Goal: Transaction & Acquisition: Purchase product/service

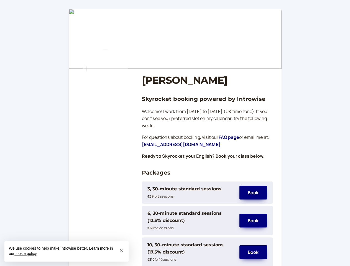
click at [191, 193] on div "3, 30-minute standard sessions" at bounding box center [185, 188] width 74 height 7
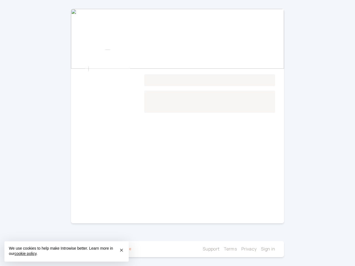
click at [253, 193] on main "Loading..." at bounding box center [177, 116] width 213 height 215
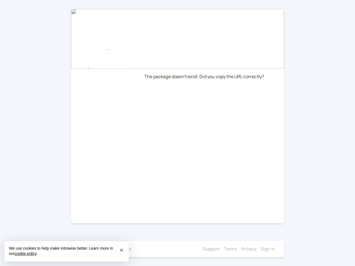
click at [191, 221] on main "The package doesn't exist. Did you copy the URL correctly?" at bounding box center [177, 116] width 213 height 215
click at [253, 221] on main "The package doesn't exist. Did you copy the URL correctly?" at bounding box center [177, 116] width 213 height 215
click at [191, 252] on div at bounding box center [167, 249] width 67 height 7
click at [253, 252] on li "Privacy" at bounding box center [248, 249] width 15 height 7
click at [121, 250] on span "×" at bounding box center [122, 249] width 4 height 7
